Goal: Task Accomplishment & Management: Use online tool/utility

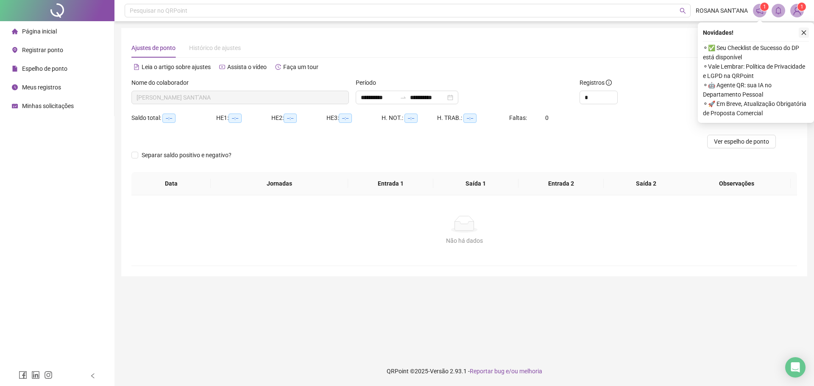
click at [806, 34] on icon "close" at bounding box center [804, 33] width 6 height 6
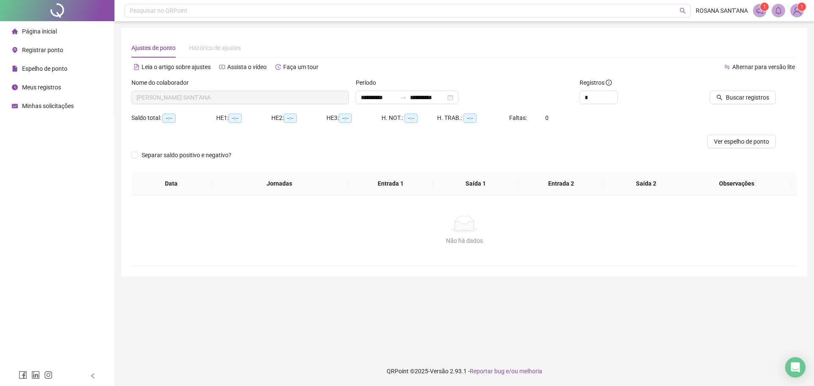
click at [760, 11] on icon "notification" at bounding box center [760, 11] width 8 height 8
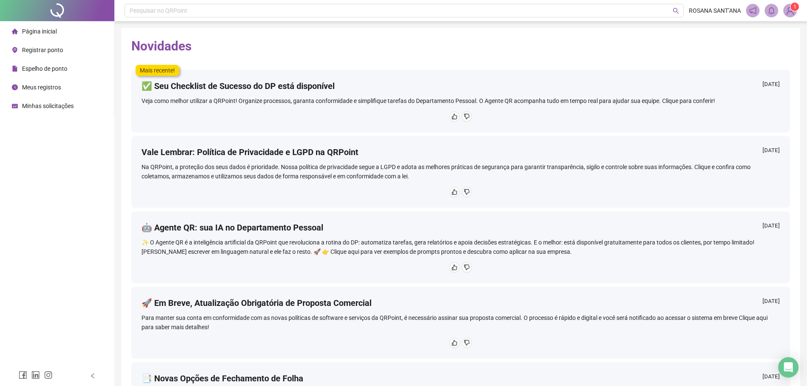
click at [25, 30] on span "Página inicial" at bounding box center [39, 31] width 35 height 7
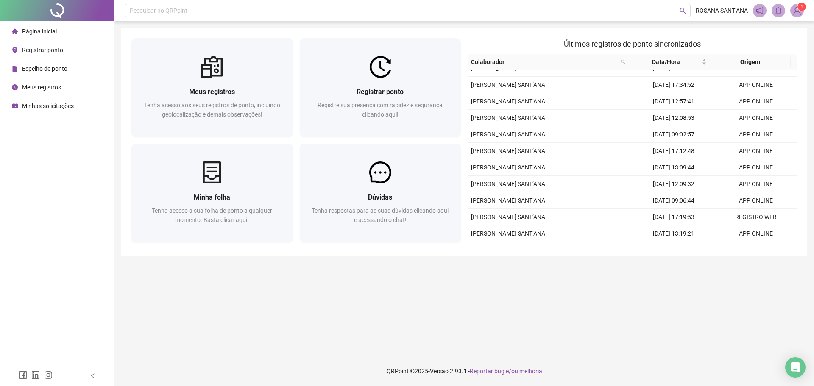
scroll to position [78, 0]
click at [40, 48] on span "Registrar ponto" at bounding box center [42, 50] width 41 height 7
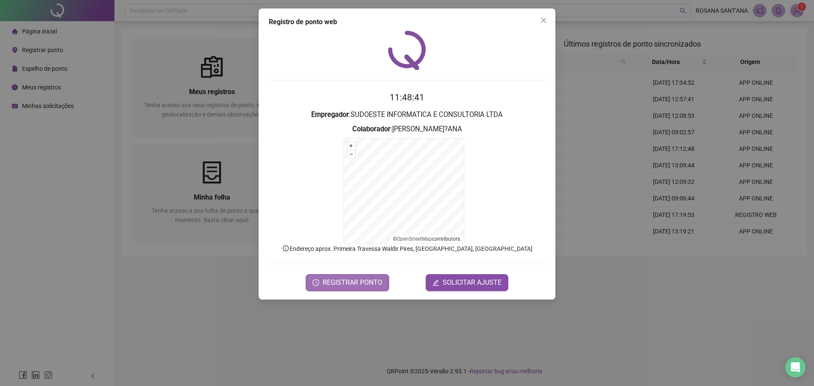
click at [328, 281] on span "REGISTRAR PONTO" at bounding box center [353, 283] width 60 height 10
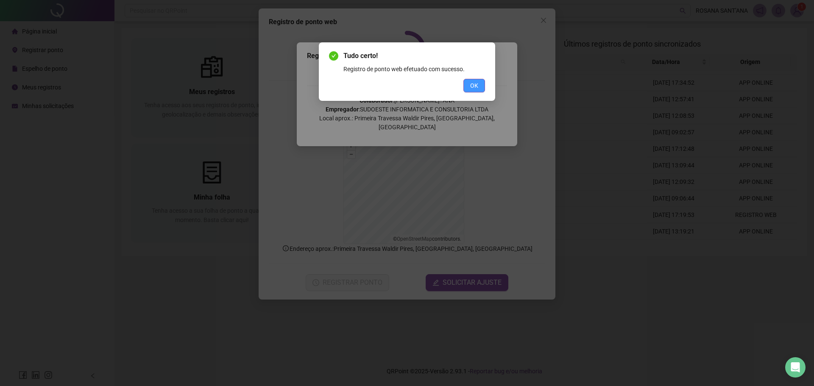
click at [474, 83] on span "OK" at bounding box center [474, 85] width 8 height 9
